Goal: Task Accomplishment & Management: Manage account settings

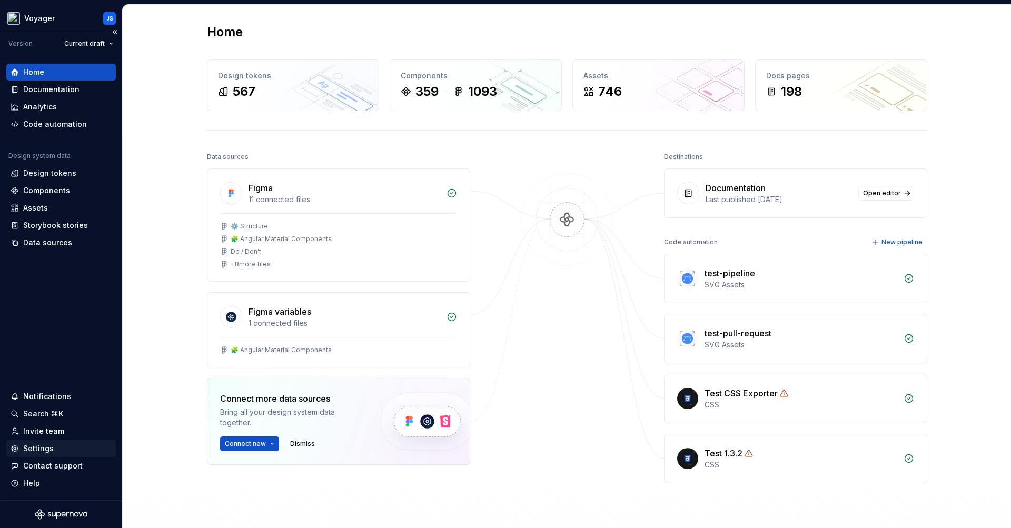
click at [42, 449] on div "Settings" at bounding box center [38, 449] width 31 height 11
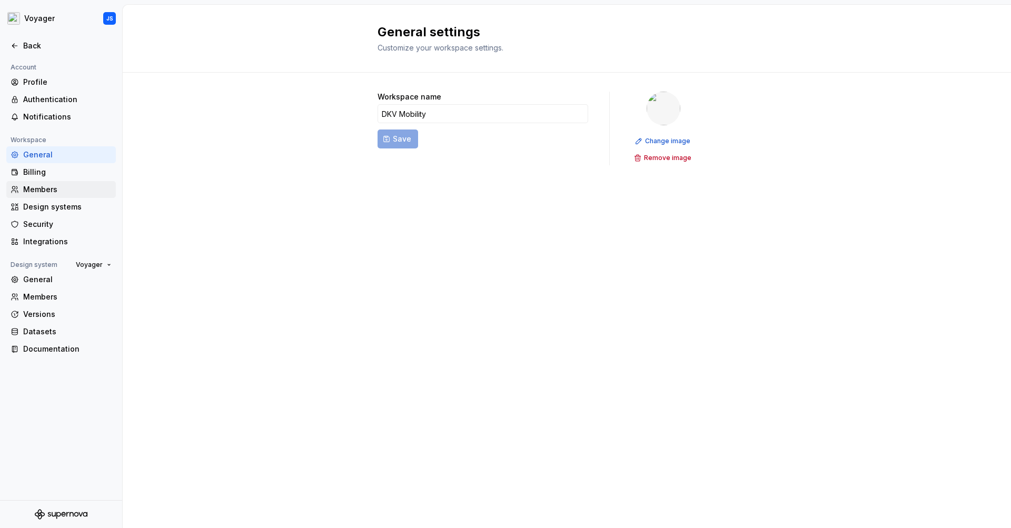
click at [58, 186] on div "Members" at bounding box center [67, 189] width 88 height 11
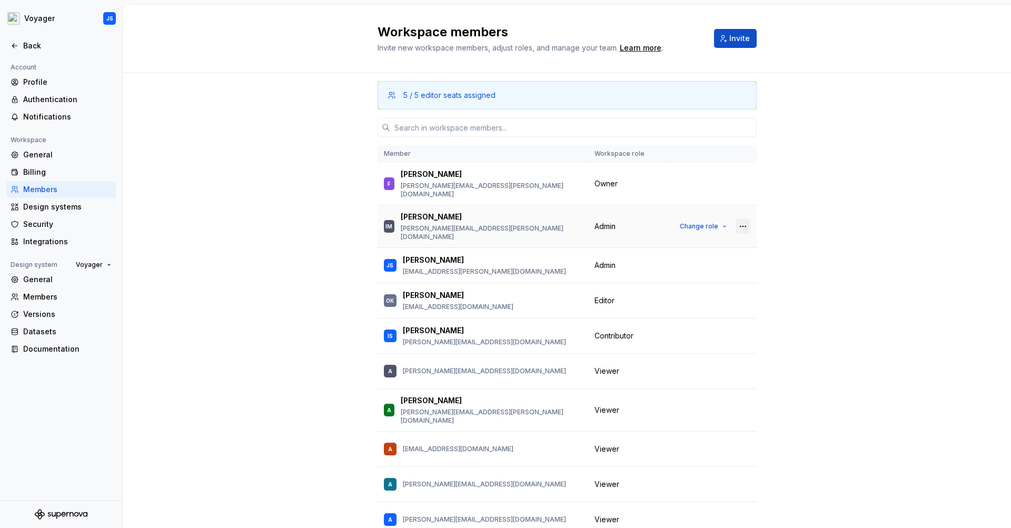
click at [736, 219] on button "button" at bounding box center [743, 226] width 15 height 15
click at [676, 236] on div "Remove from workspace" at bounding box center [666, 236] width 91 height 11
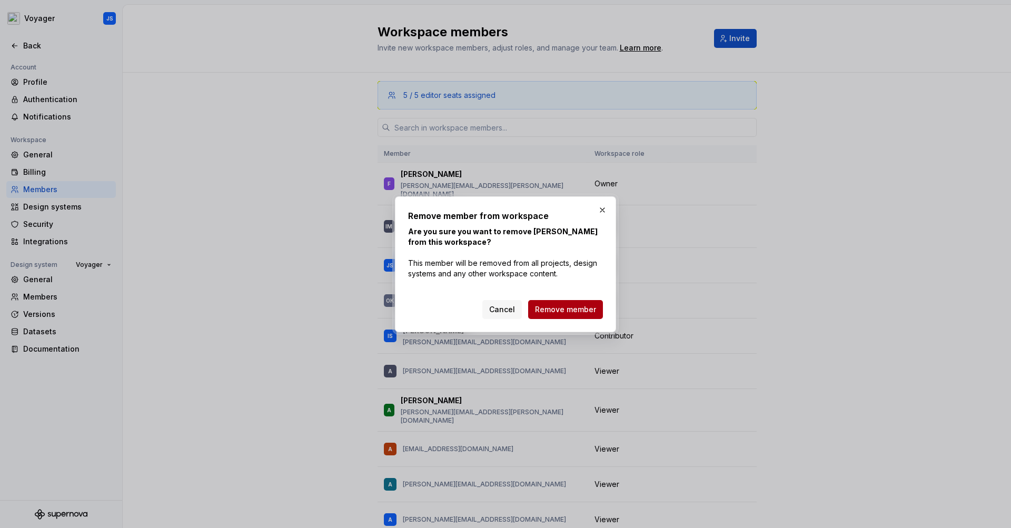
click at [559, 309] on span "Remove member" at bounding box center [565, 309] width 61 height 11
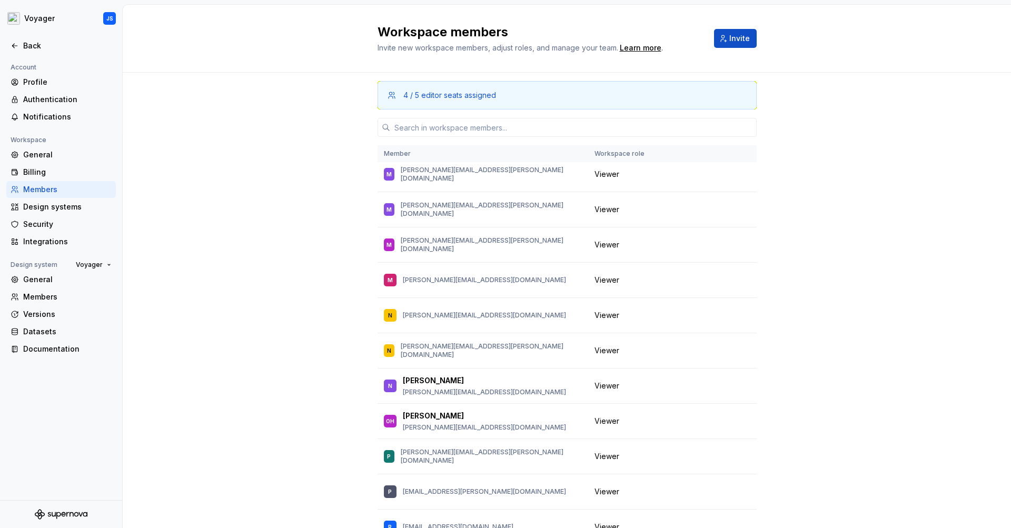
scroll to position [904, 0]
click at [706, 380] on span "Change role" at bounding box center [699, 384] width 38 height 8
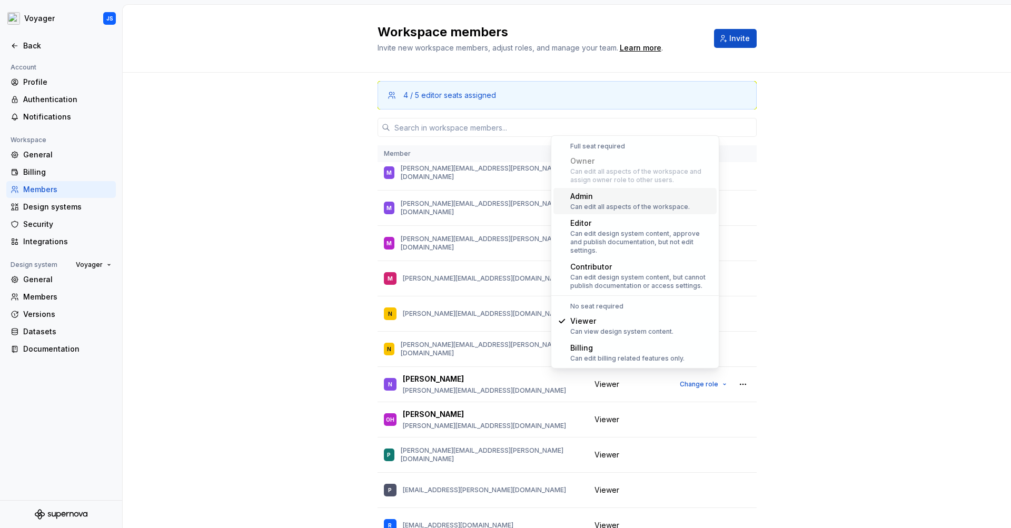
click at [633, 204] on div "Can edit all aspects of the workspace." at bounding box center [630, 207] width 120 height 8
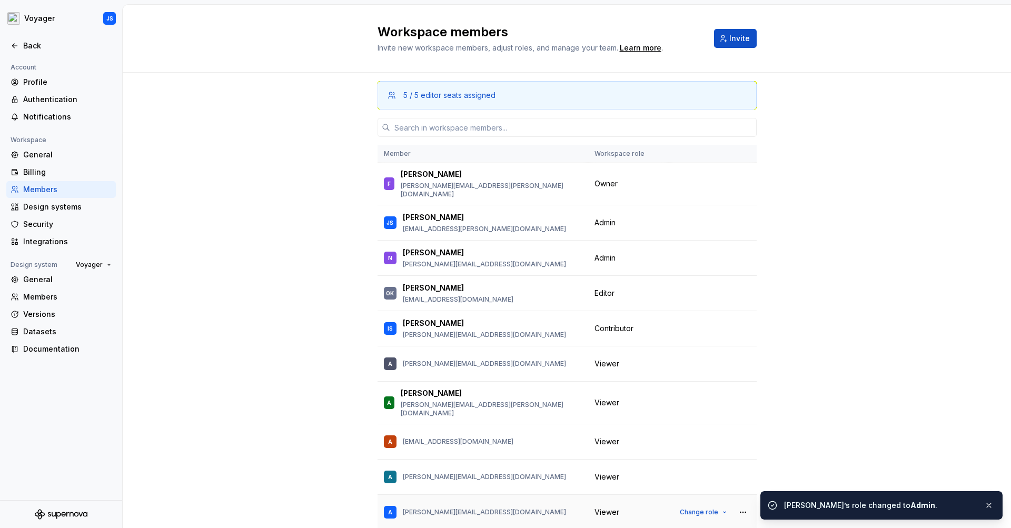
scroll to position [0, 0]
